Goal: Task Accomplishment & Management: Manage account settings

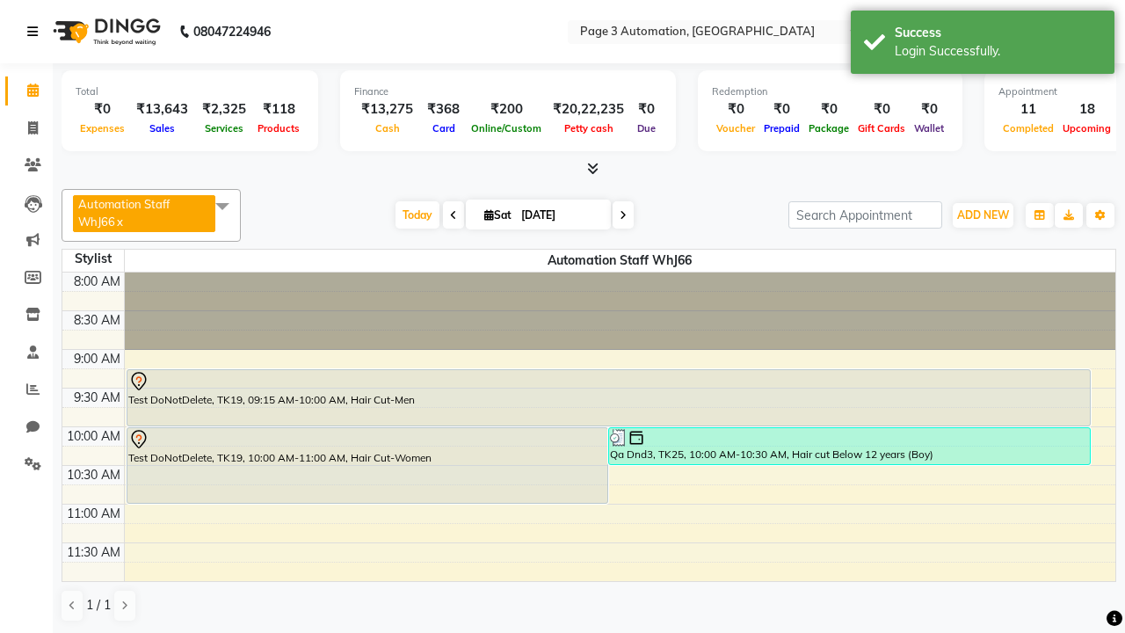
click at [36, 32] on icon at bounding box center [32, 31] width 11 height 12
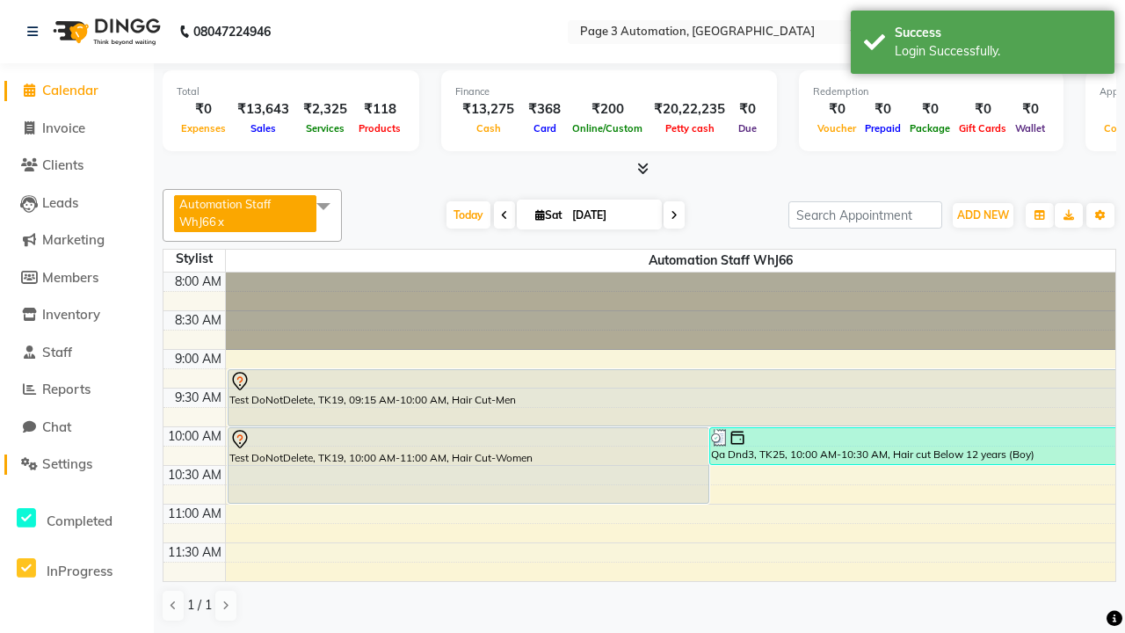
click at [76, 464] on span "Settings" at bounding box center [67, 463] width 50 height 17
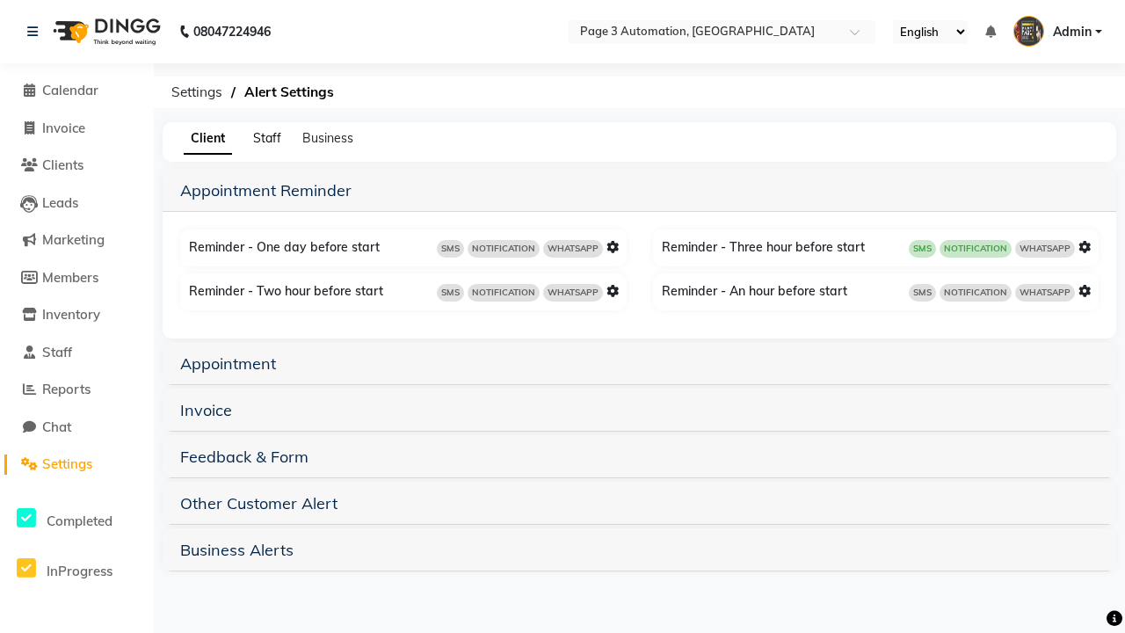
click at [267, 138] on span "Staff" at bounding box center [267, 138] width 28 height 16
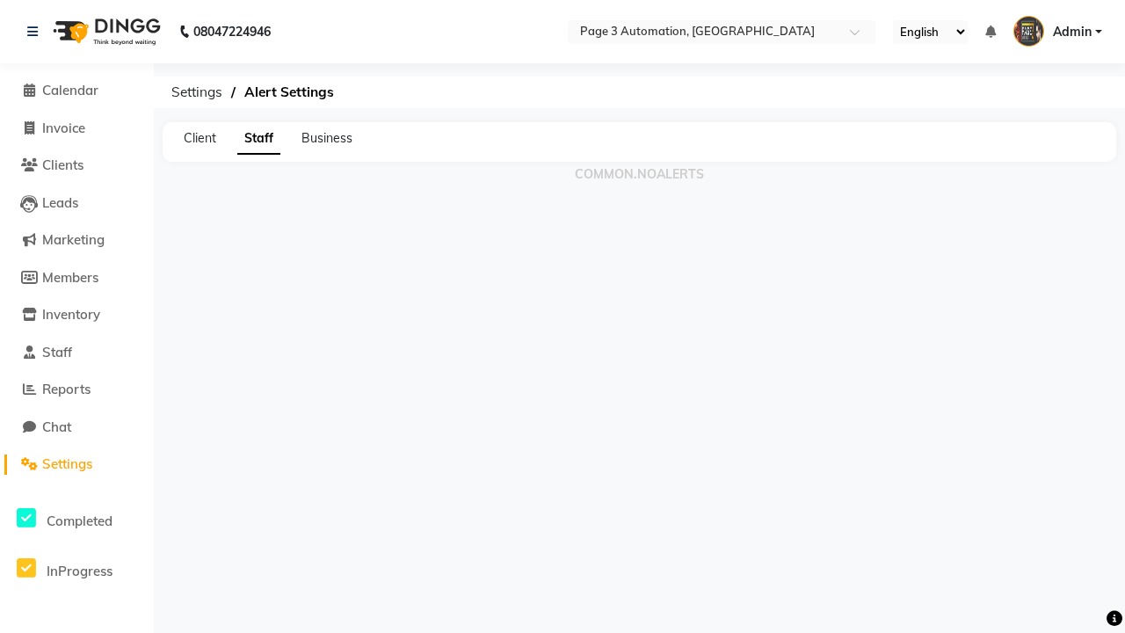
click at [327, 138] on span "Business" at bounding box center [326, 138] width 51 height 16
click at [1057, 32] on span "Admin" at bounding box center [1072, 32] width 39 height 18
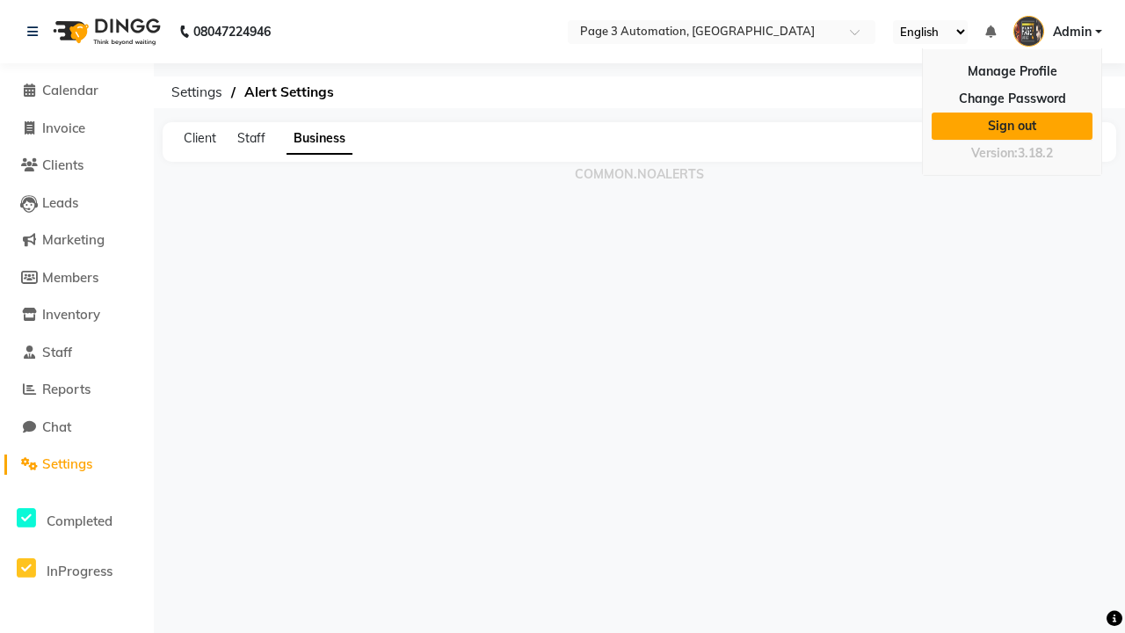
click at [1011, 126] on link "Sign out" at bounding box center [1011, 125] width 161 height 27
